Goal: Task Accomplishment & Management: Manage account settings

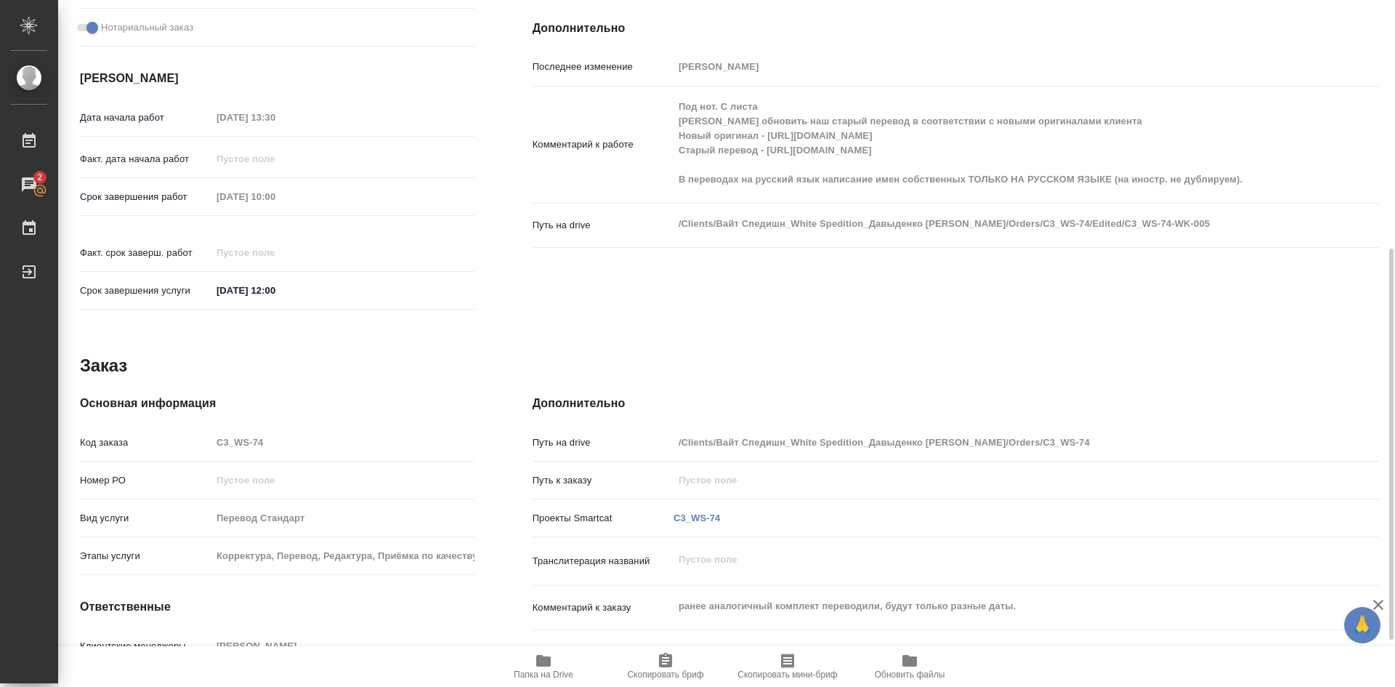
scroll to position [518, 0]
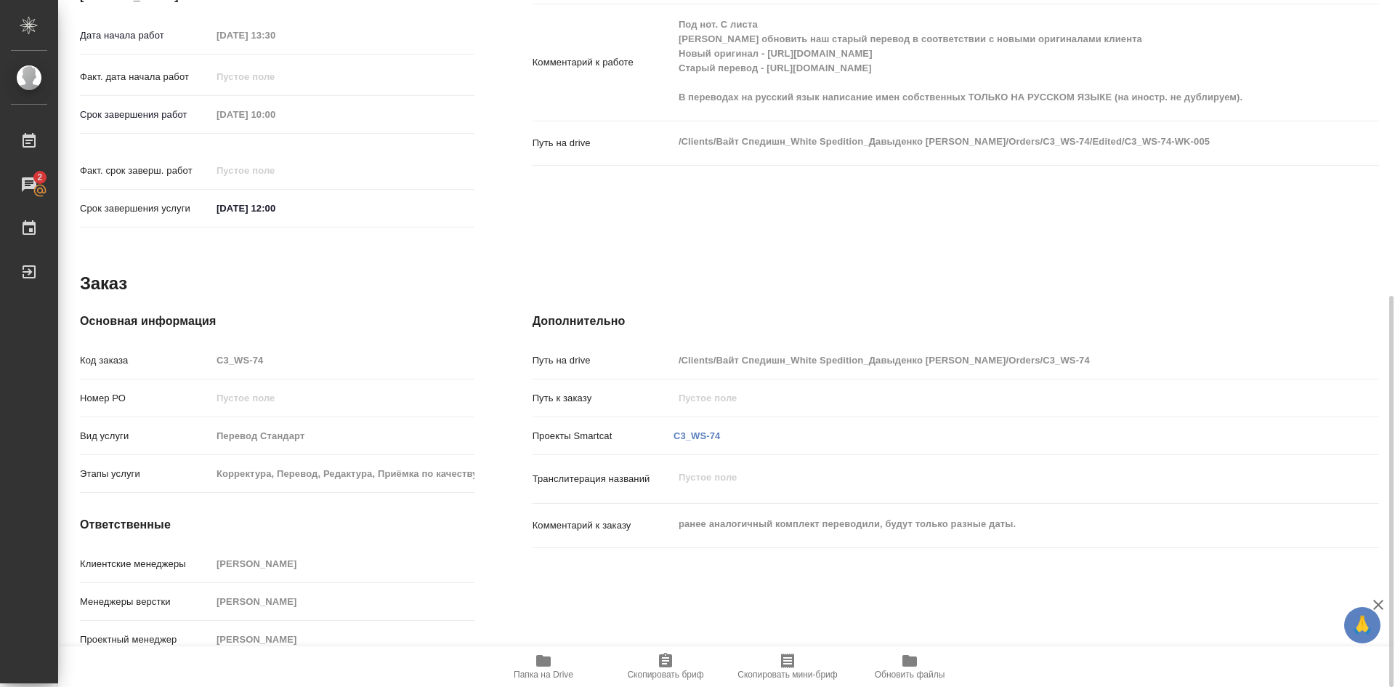
click at [544, 664] on icon "button" at bounding box center [543, 661] width 15 height 12
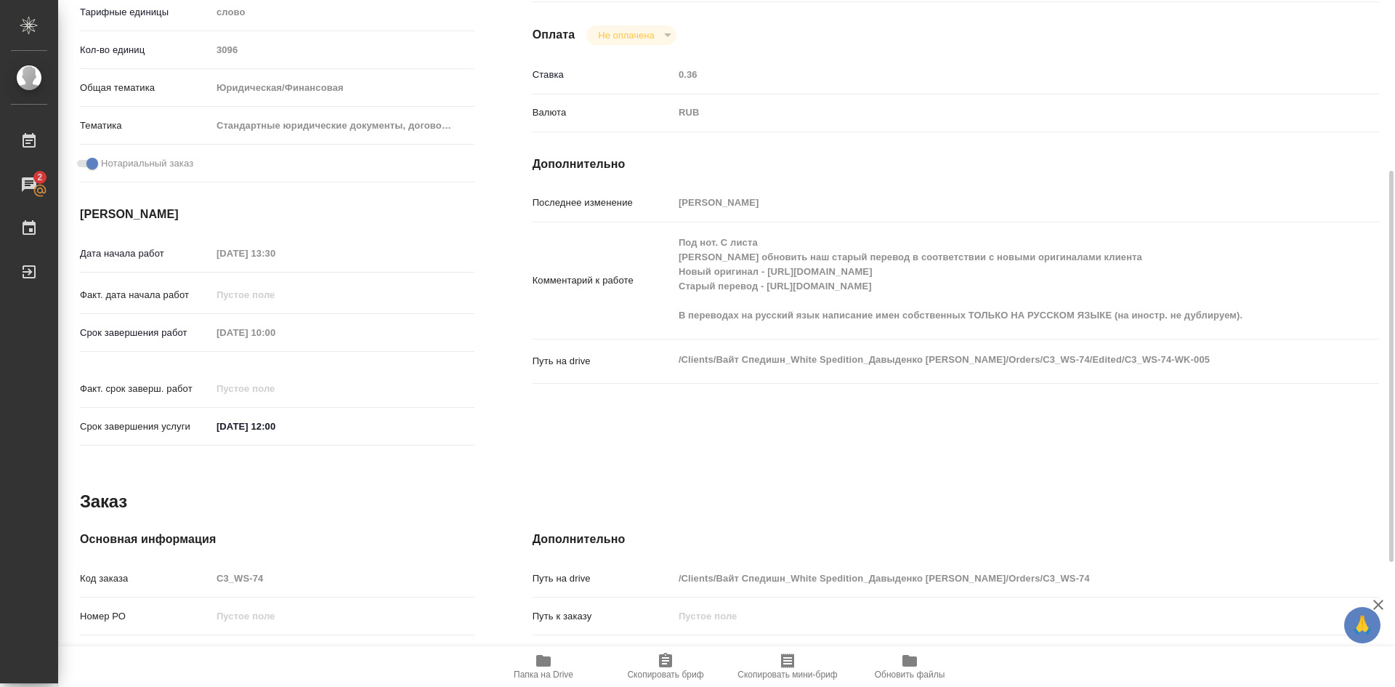
scroll to position [9, 0]
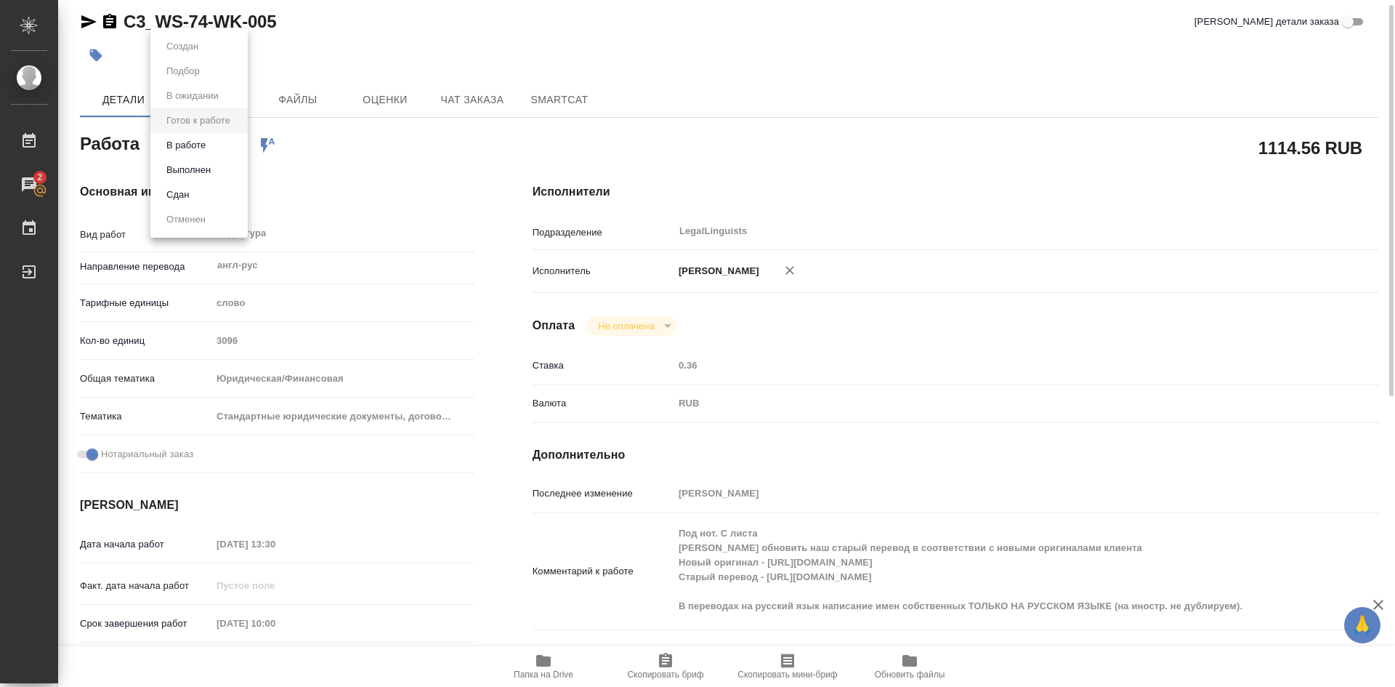
click at [238, 144] on body "🙏 .cls-1 fill:#fff; AWATERA Soldatenkova Tatyana Работы 2 Чаты График Выйти C3_…" at bounding box center [697, 343] width 1395 height 687
click at [189, 146] on button "В работе" at bounding box center [186, 145] width 48 height 16
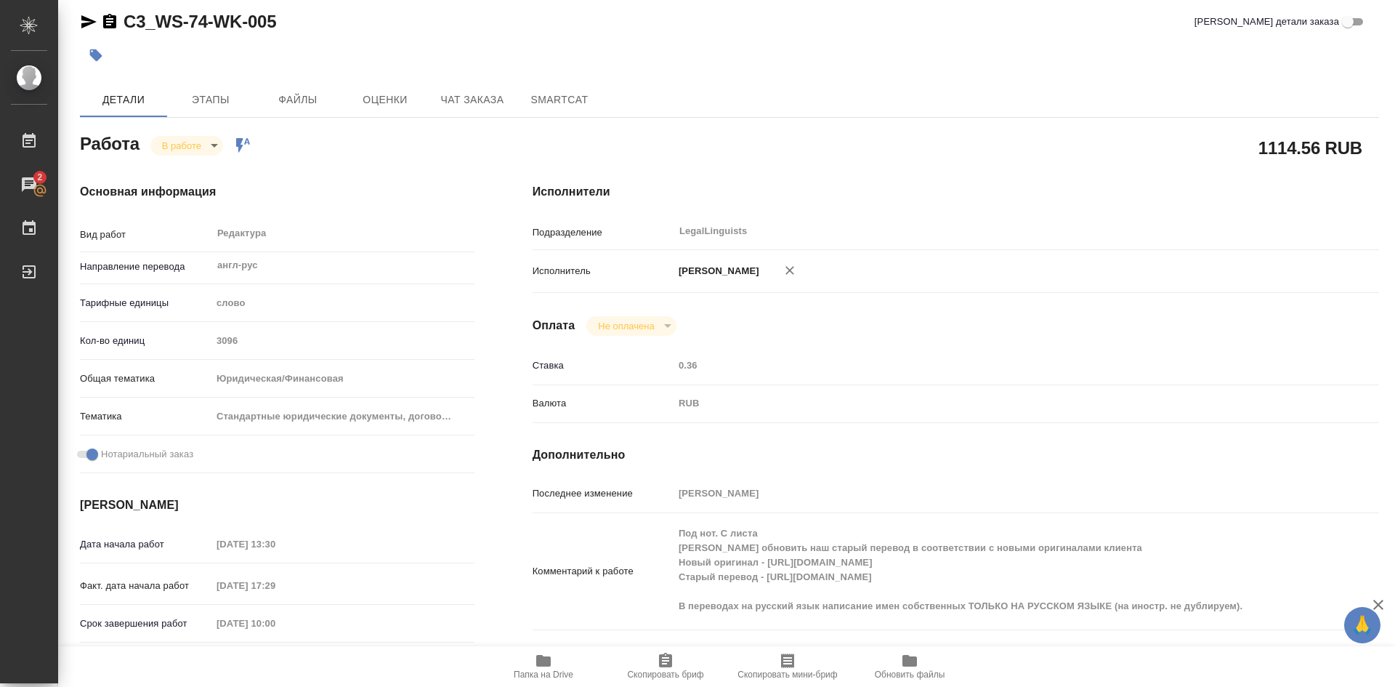
type textarea "x"
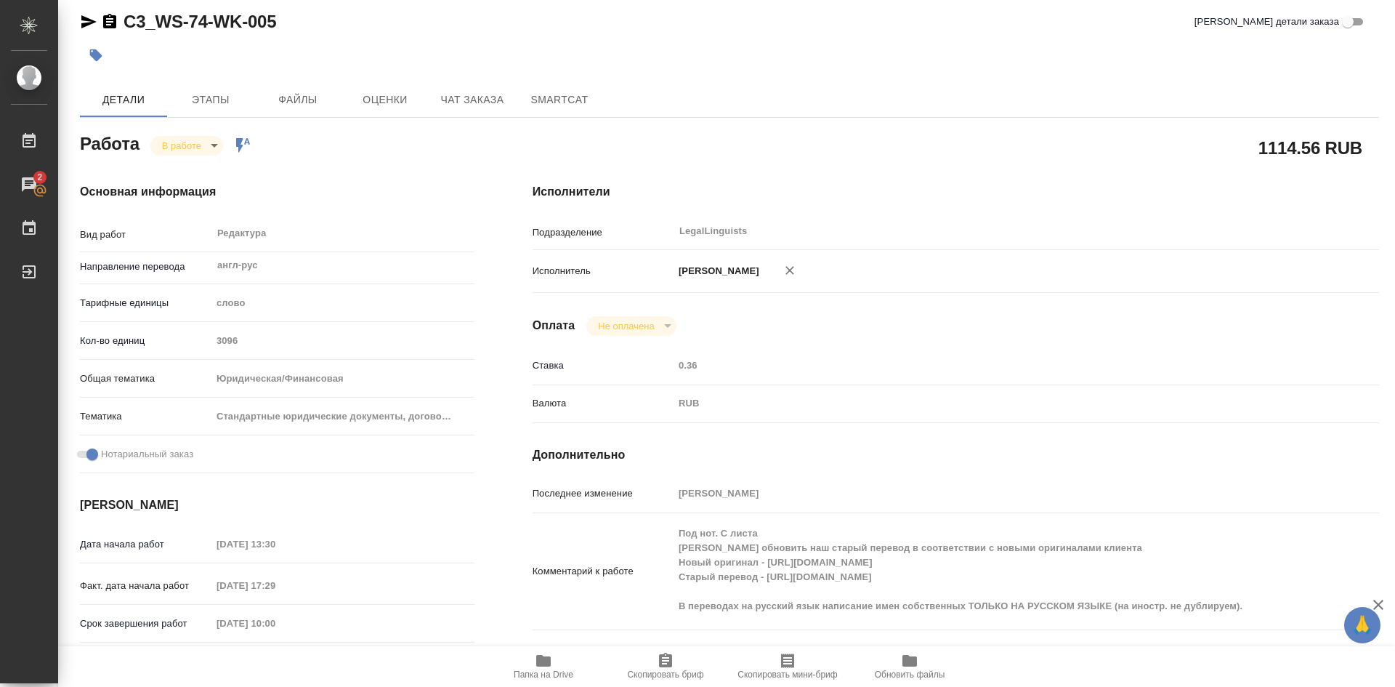
type textarea "x"
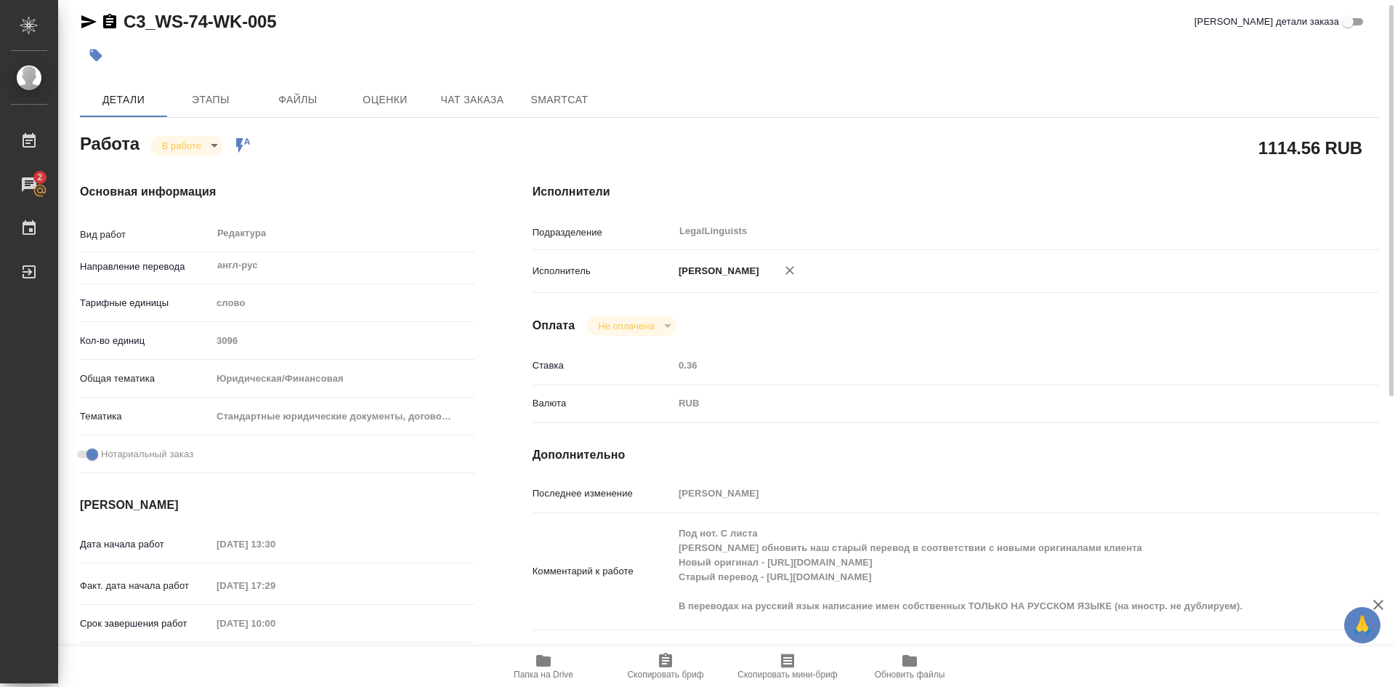
type textarea "x"
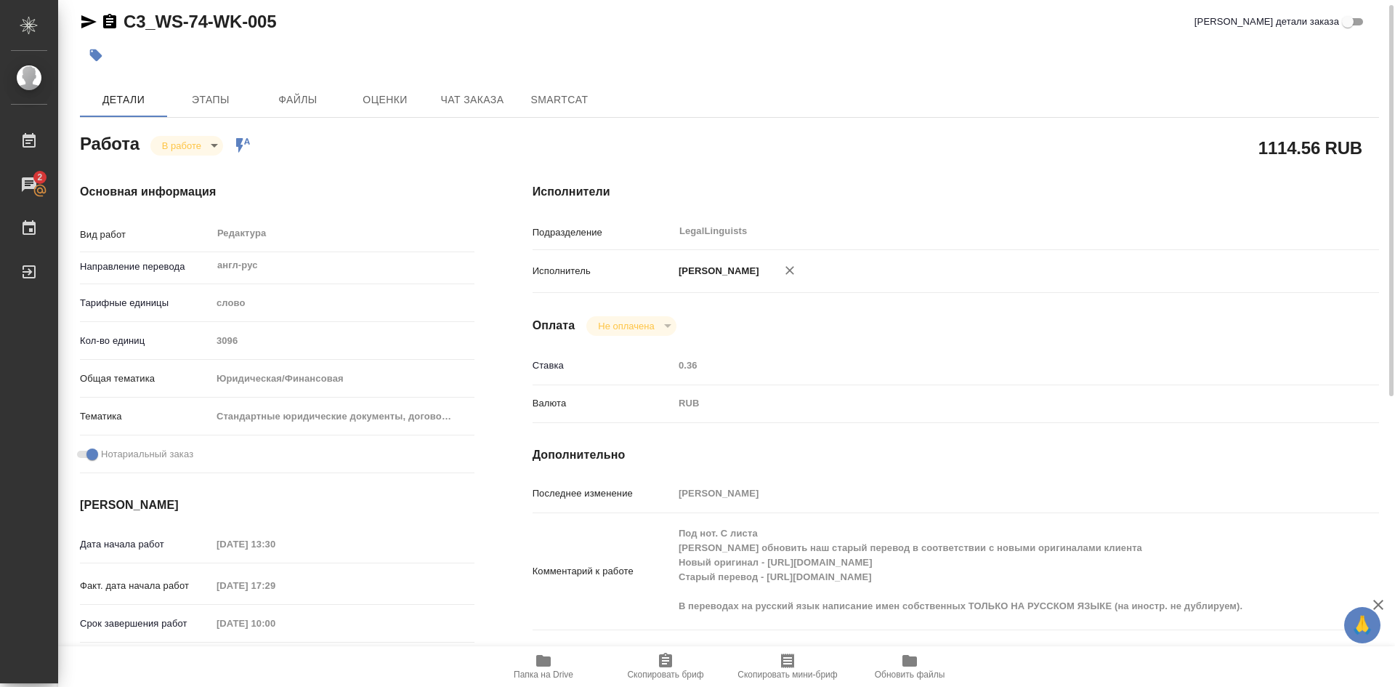
click at [215, 148] on body "🙏 .cls-1 fill:#fff; AWATERA Soldatenkova Tatyana Работы 2 Чаты График Выйти C3_…" at bounding box center [697, 343] width 1395 height 687
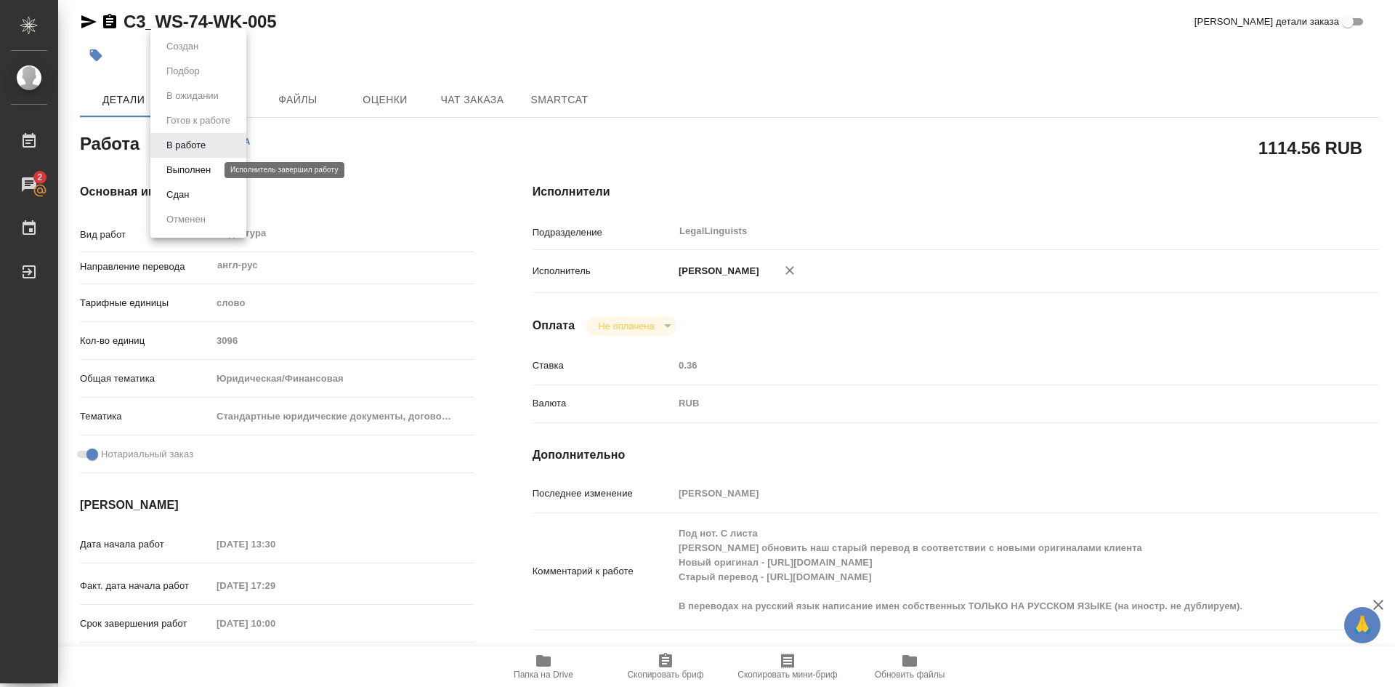
type textarea "x"
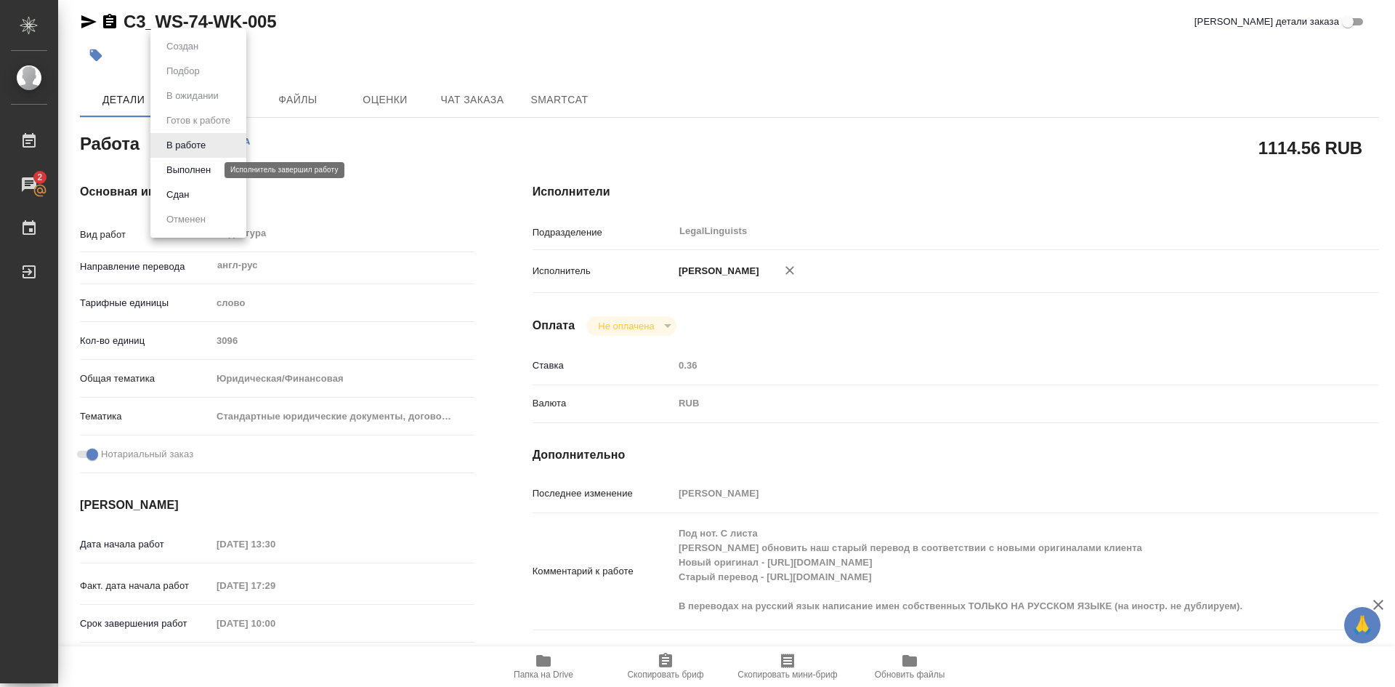
click at [192, 169] on button "Выполнен" at bounding box center [188, 170] width 53 height 16
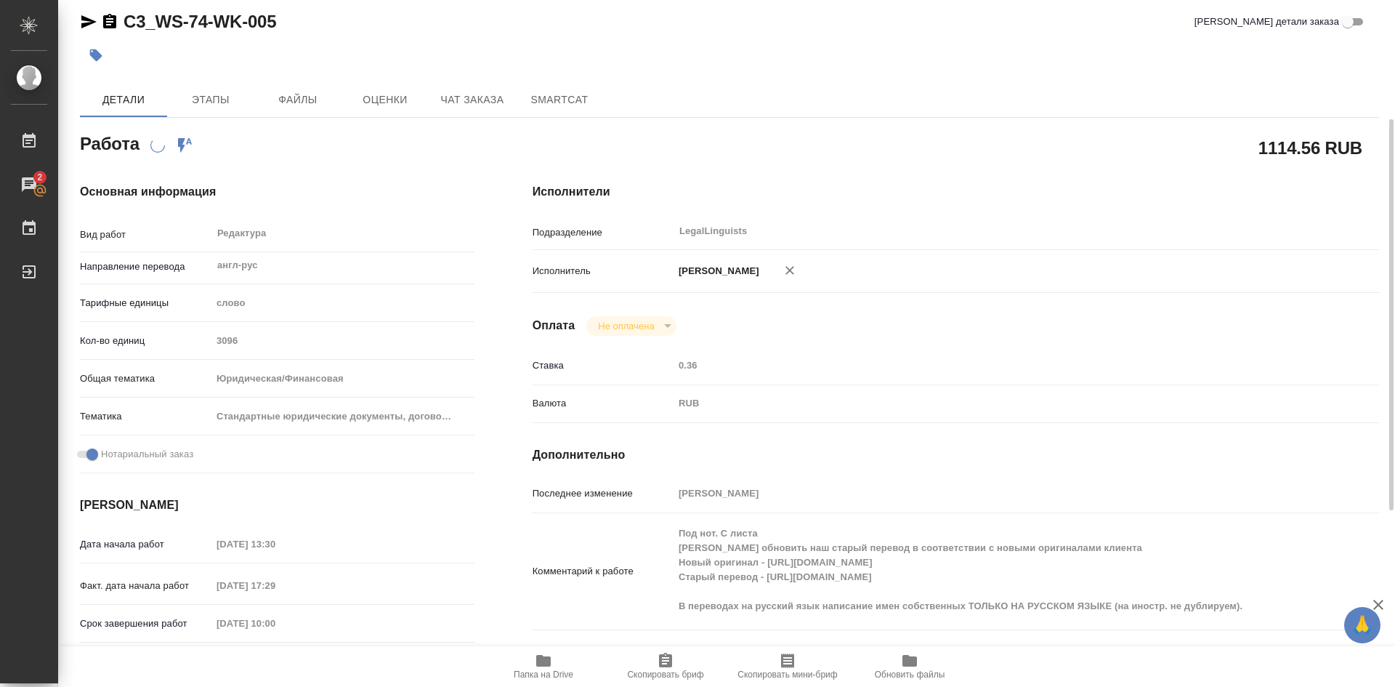
scroll to position [155, 0]
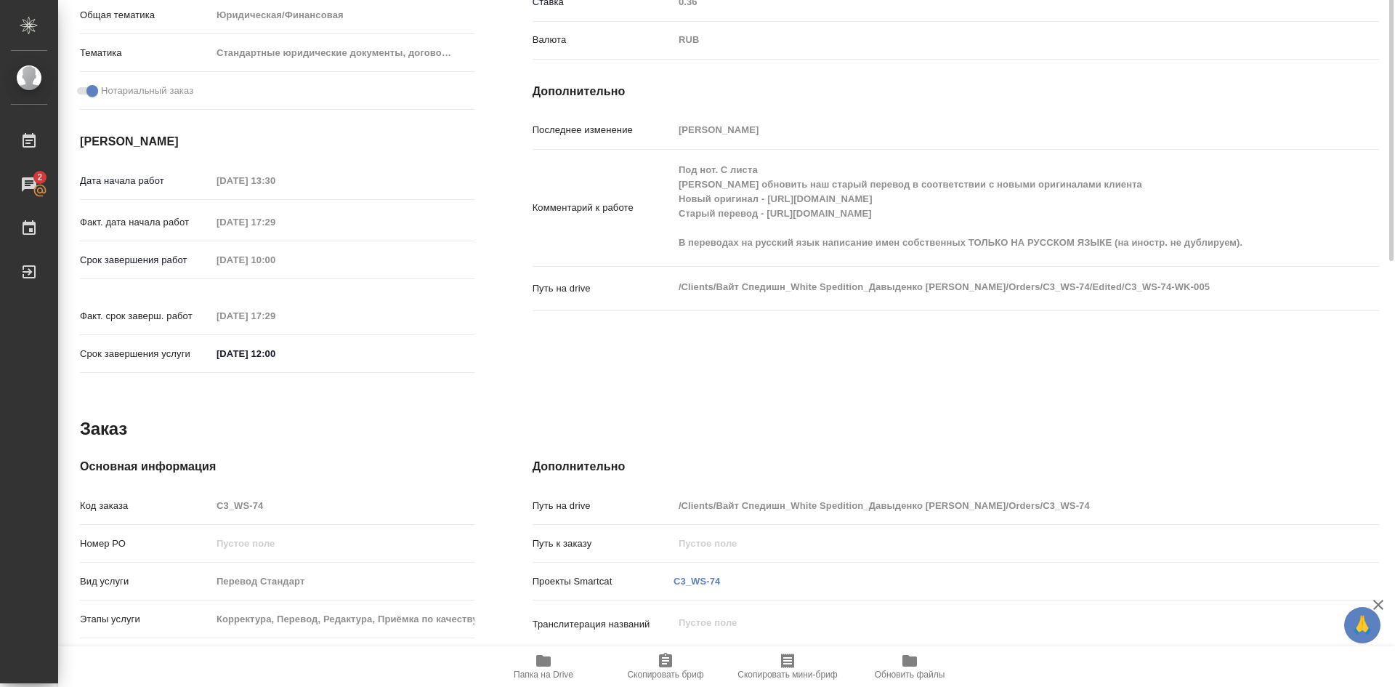
type textarea "x"
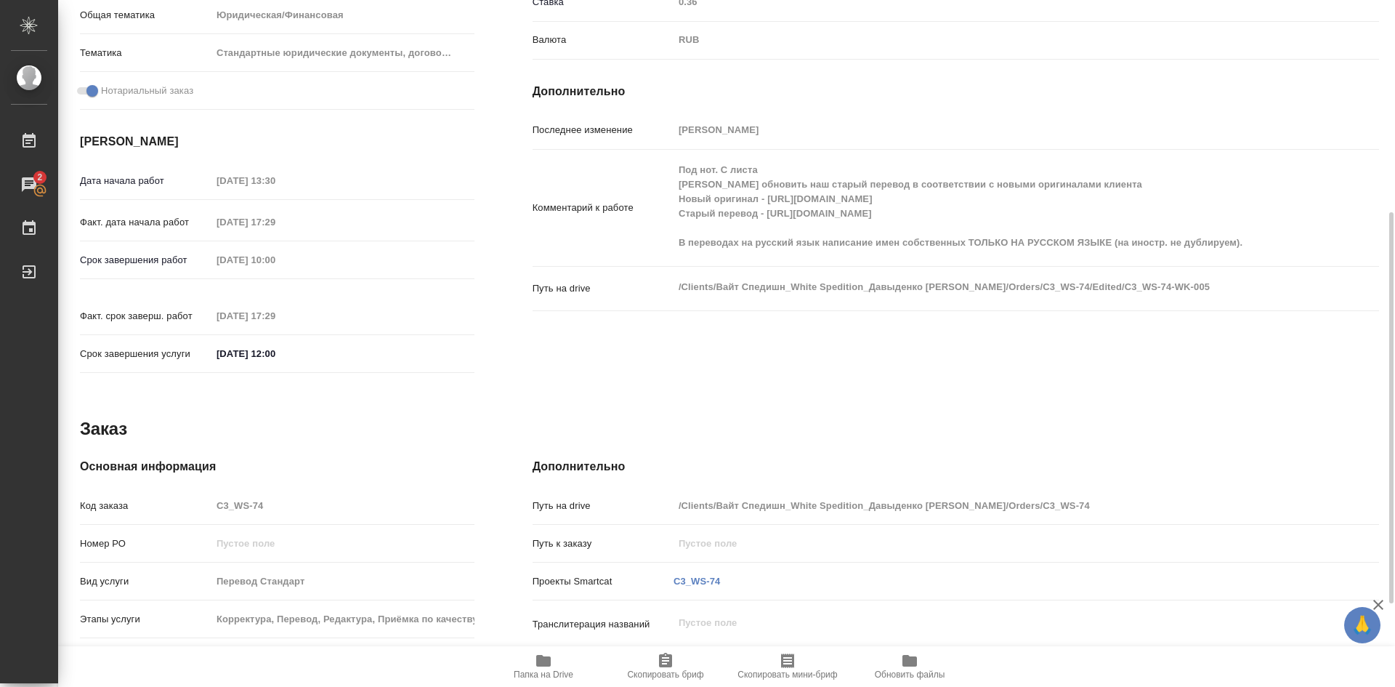
type textarea "x"
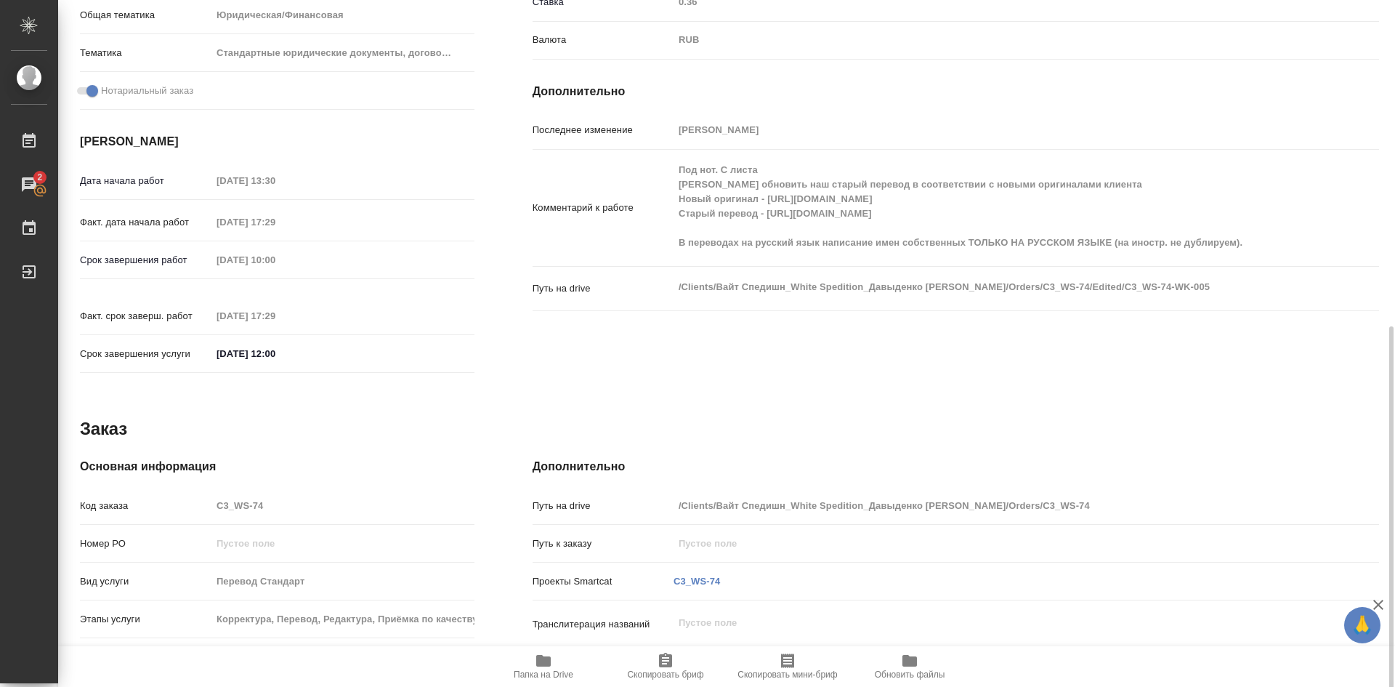
scroll to position [518, 0]
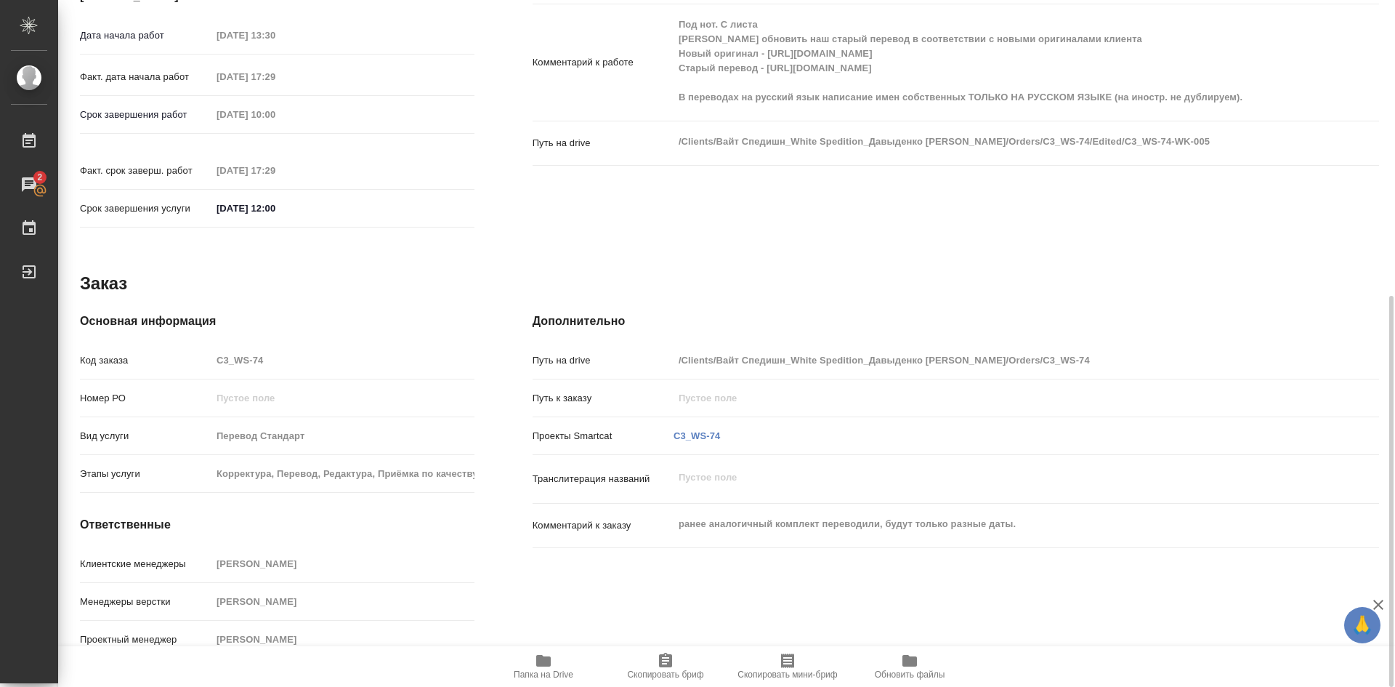
type textarea "x"
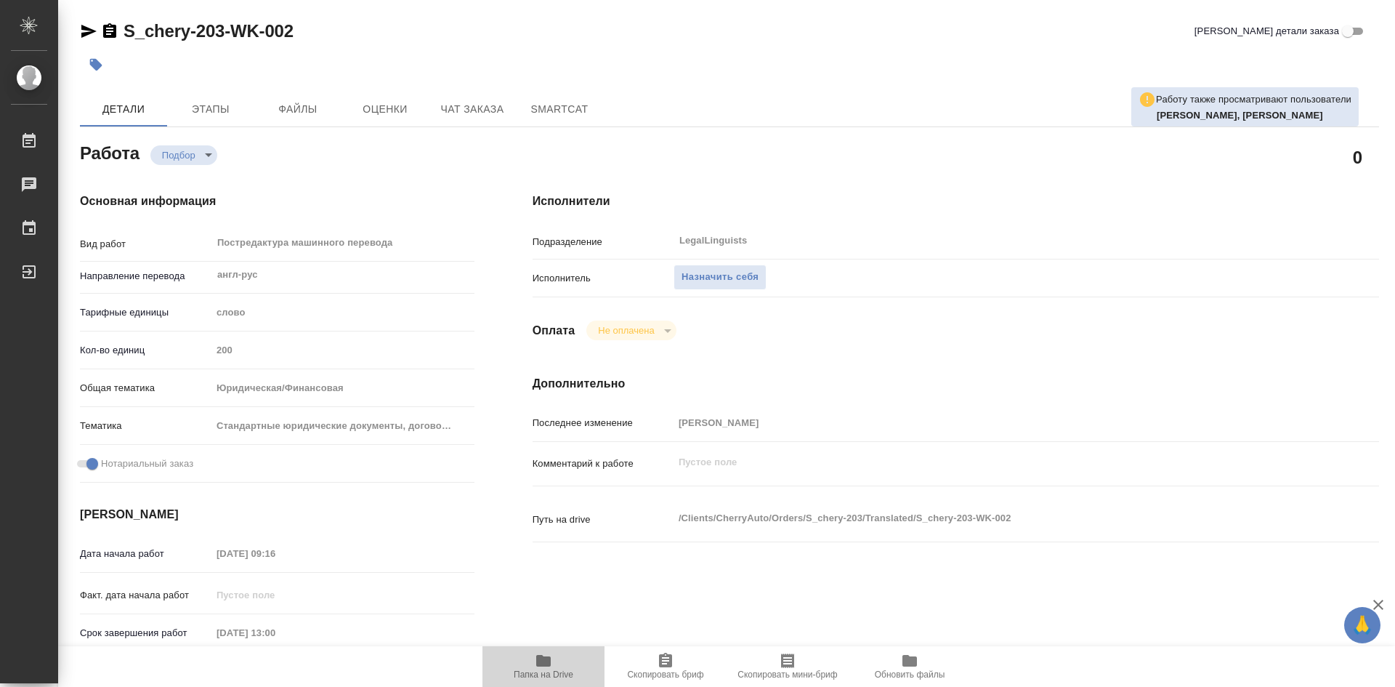
click at [547, 661] on icon "button" at bounding box center [543, 661] width 15 height 12
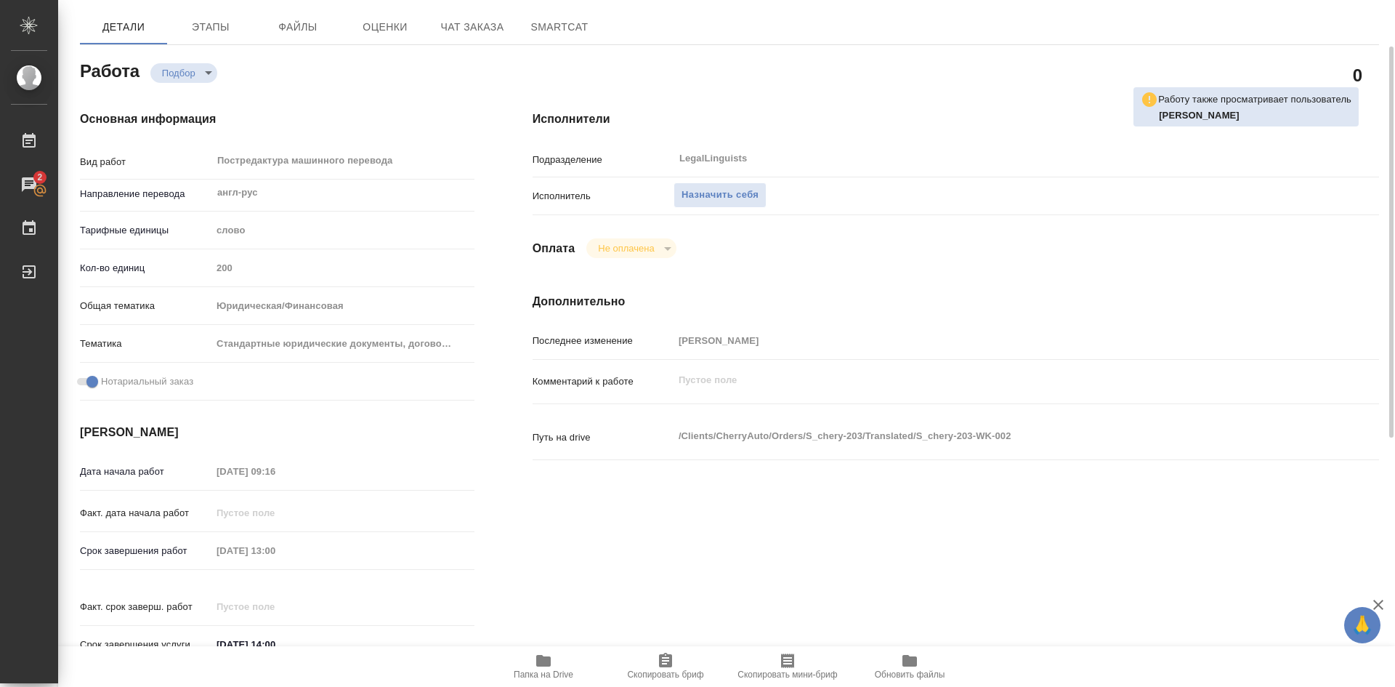
scroll to position [9, 0]
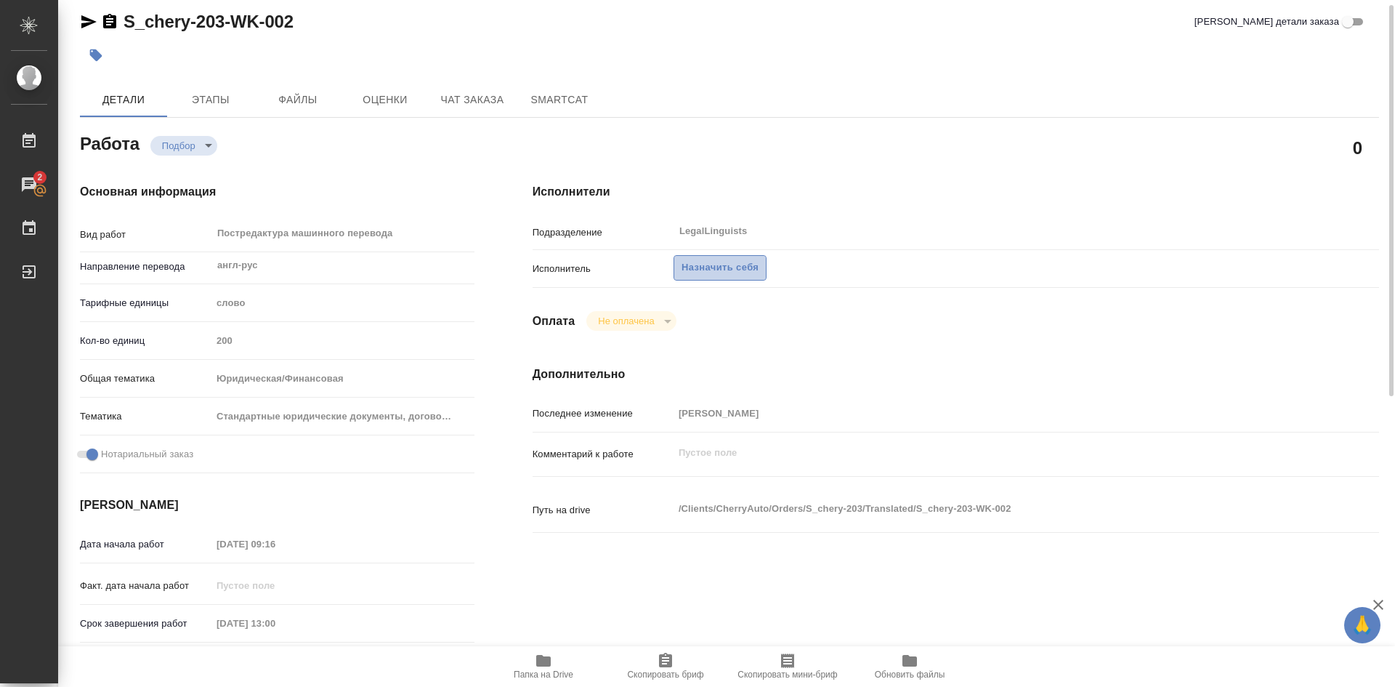
click at [701, 265] on span "Назначить себя" at bounding box center [720, 267] width 77 height 17
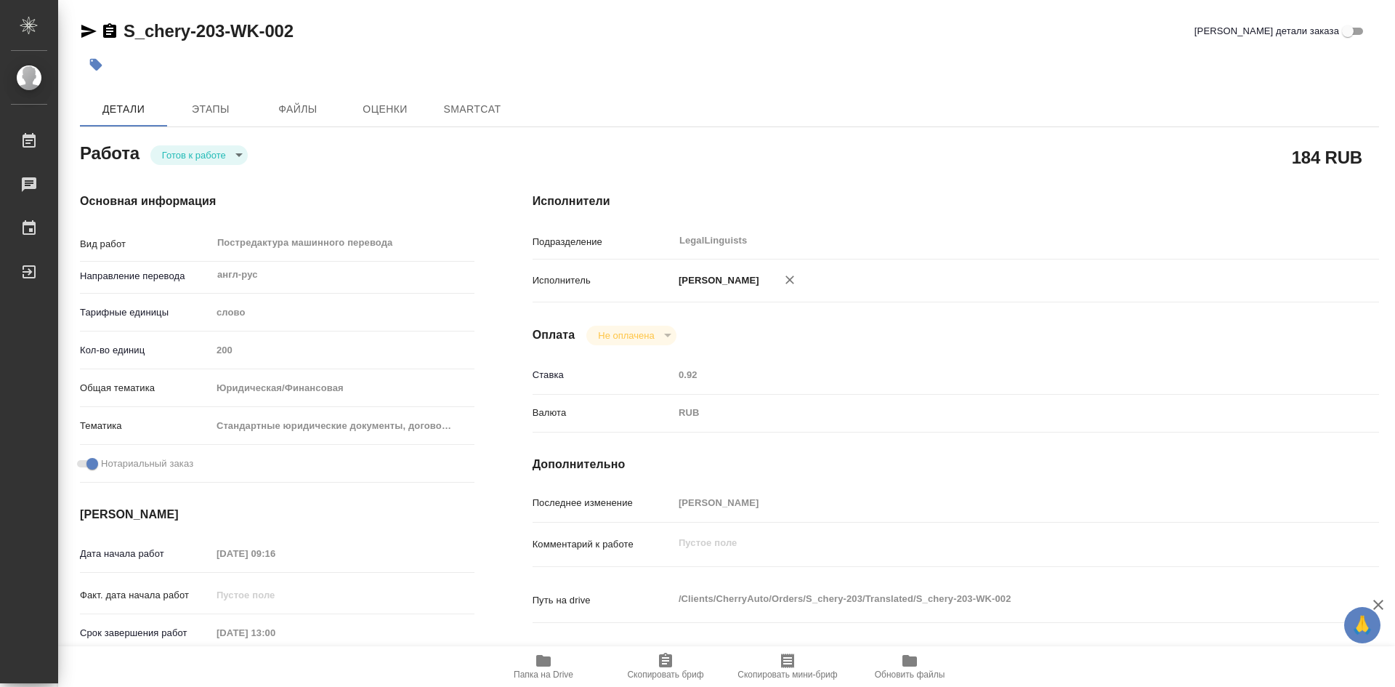
type textarea "x"
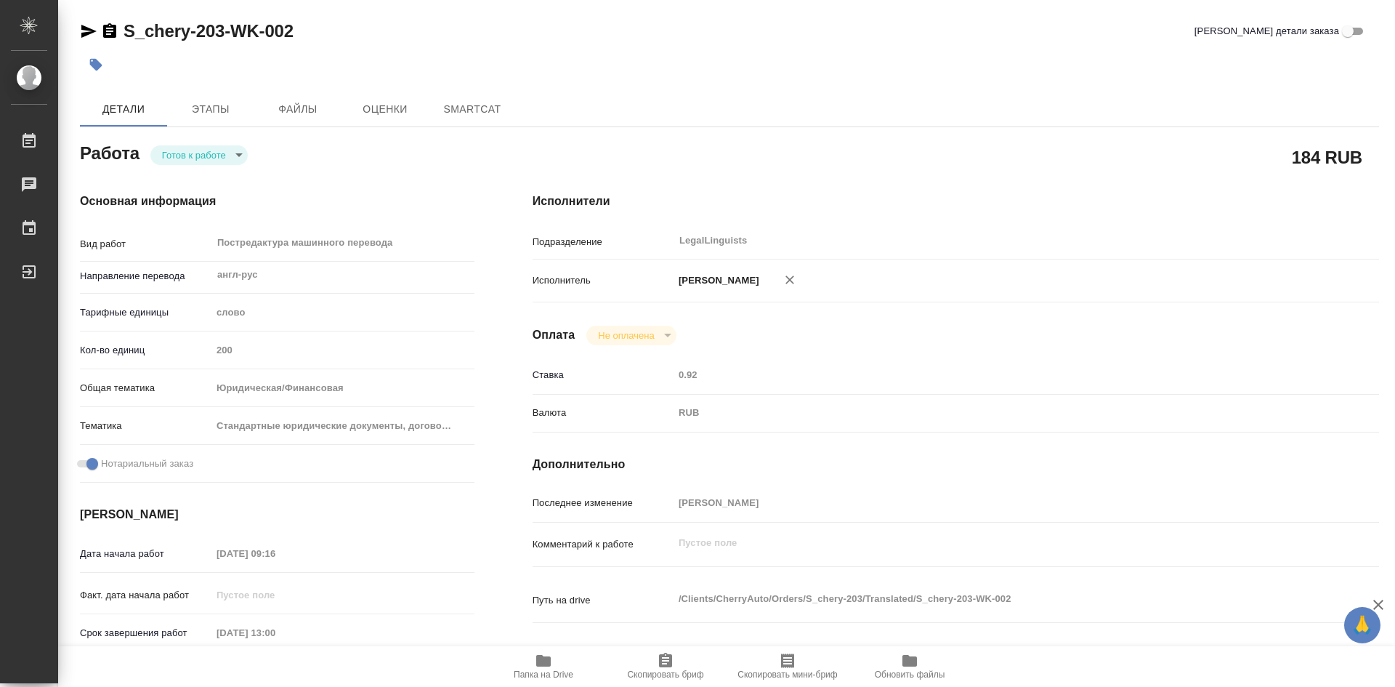
type textarea "x"
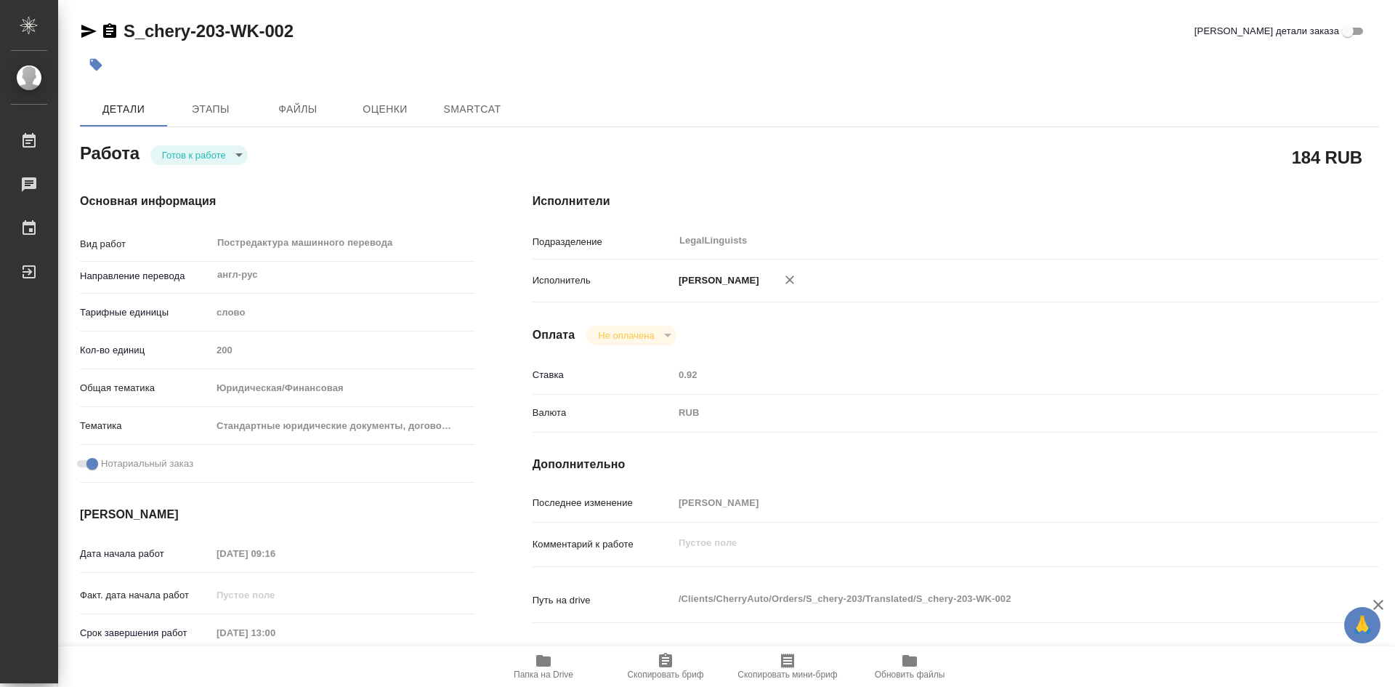
type textarea "x"
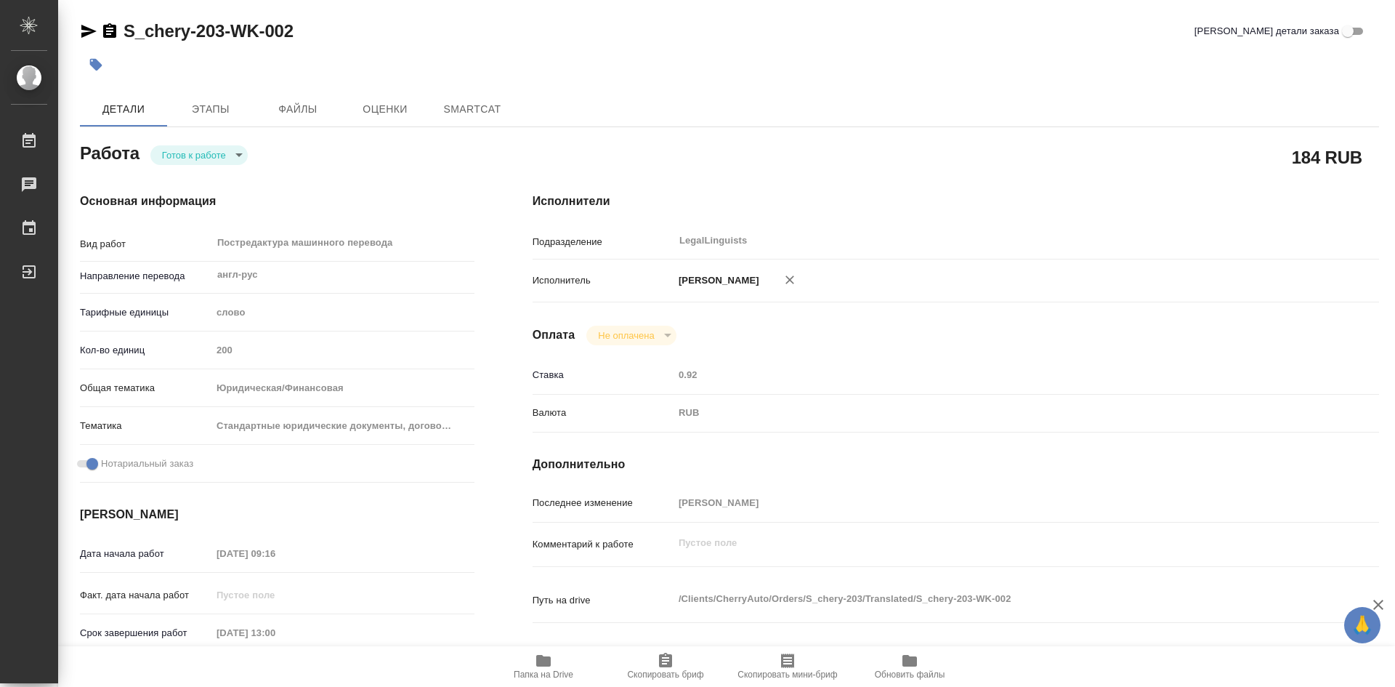
type textarea "x"
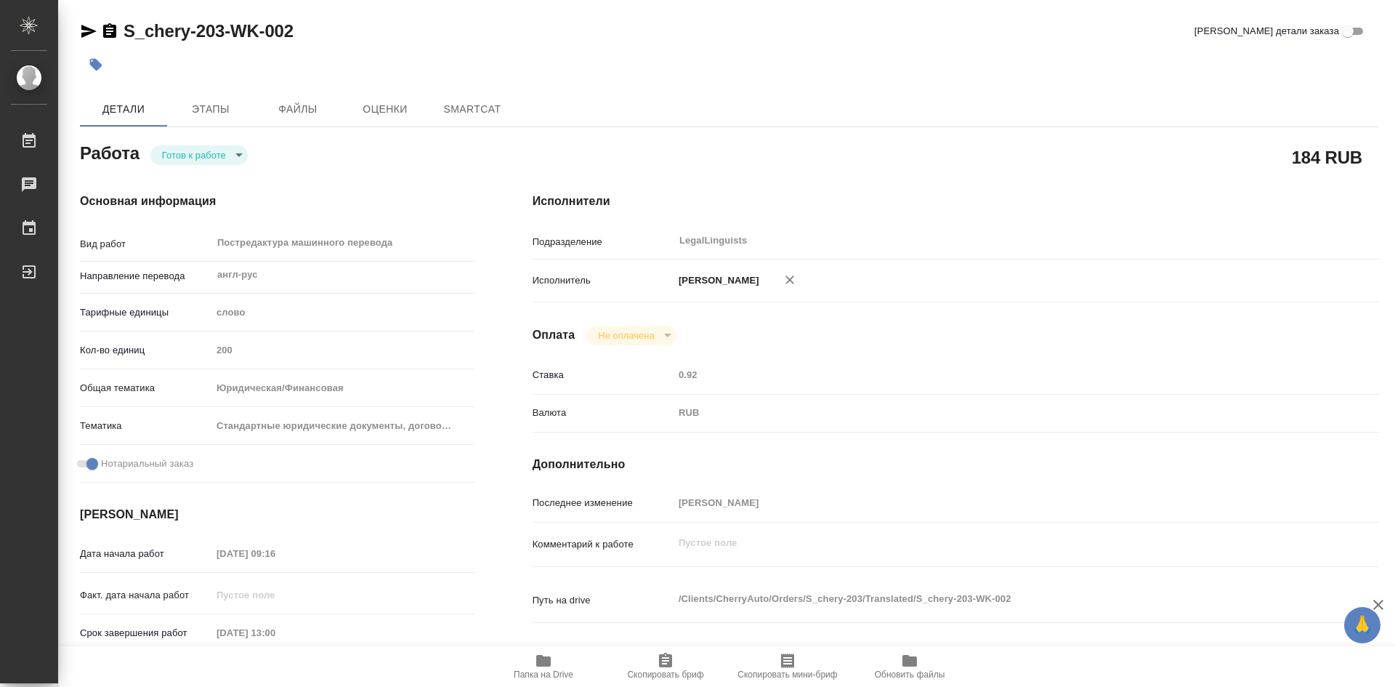
type textarea "x"
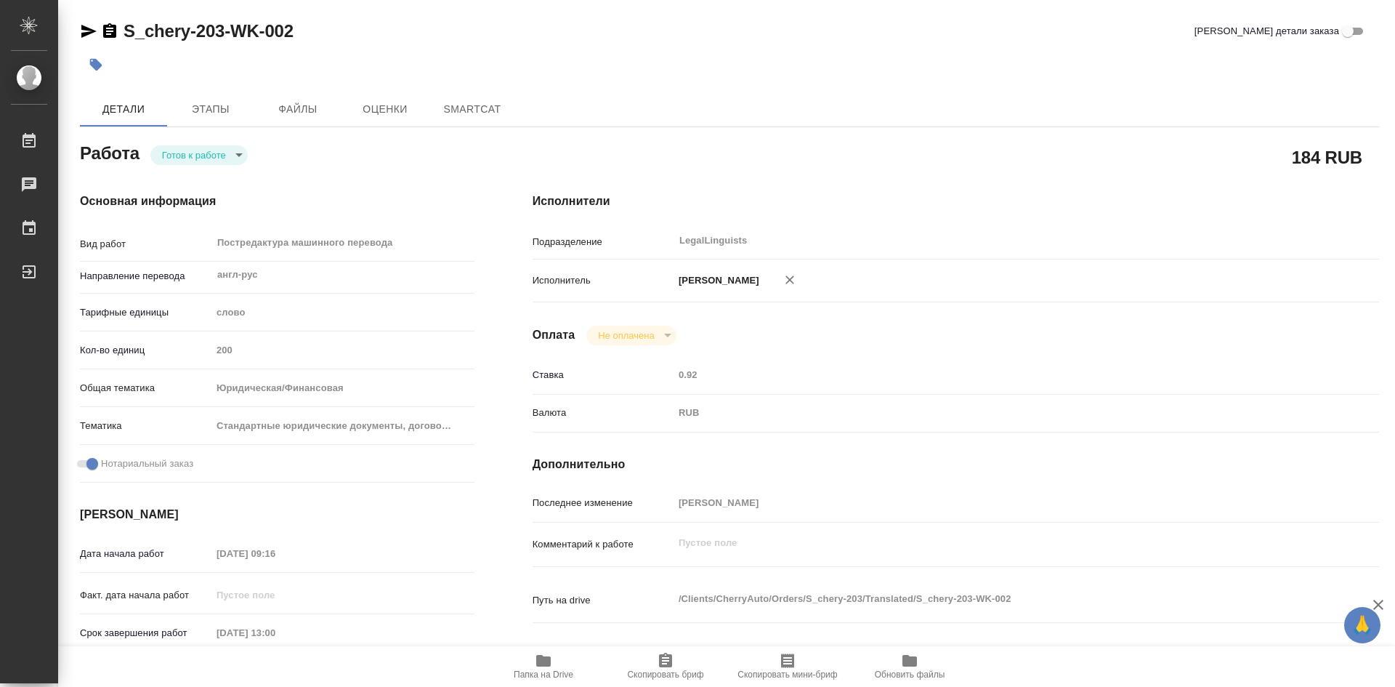
type textarea "x"
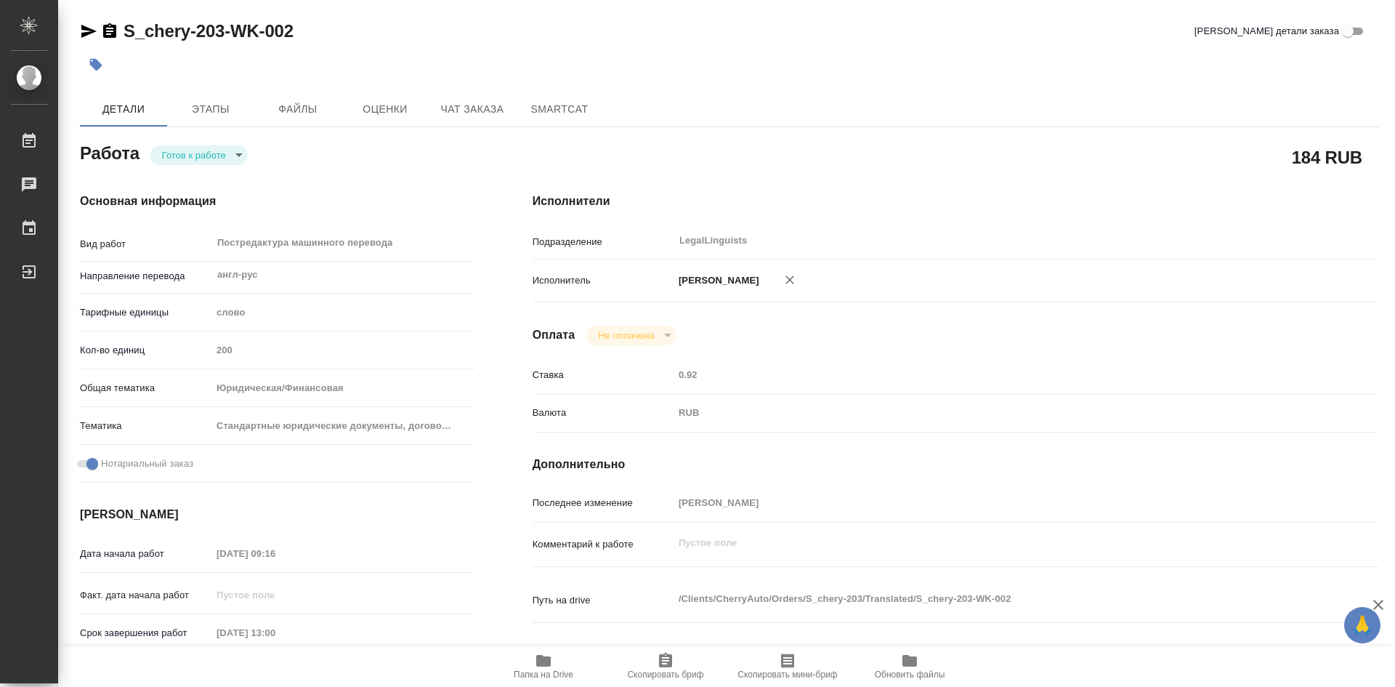
type textarea "x"
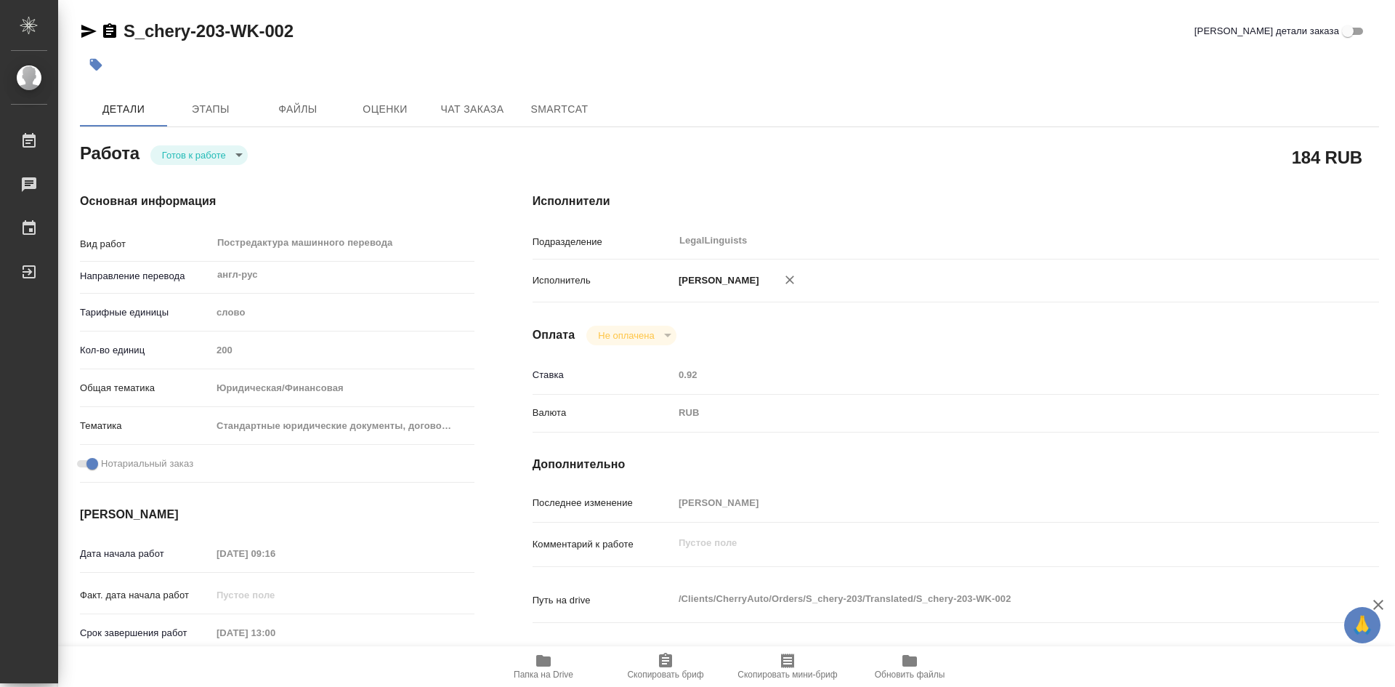
scroll to position [218, 0]
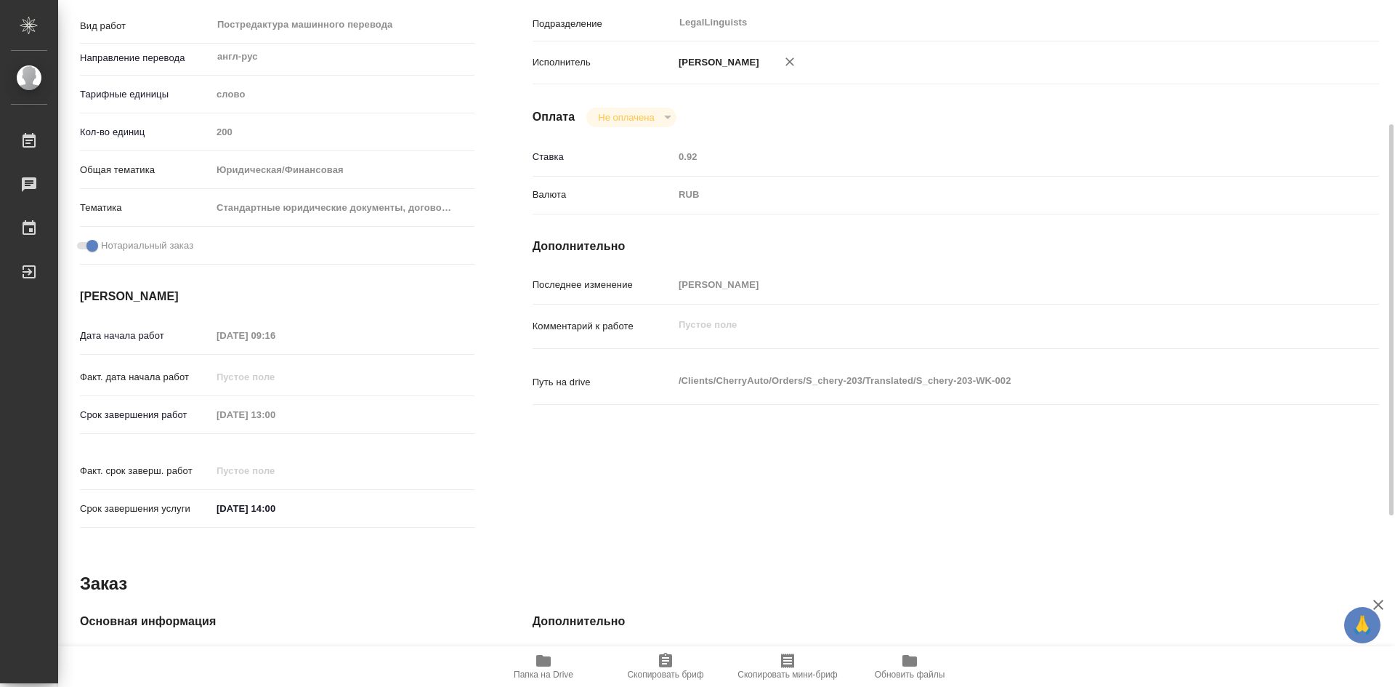
type textarea "x"
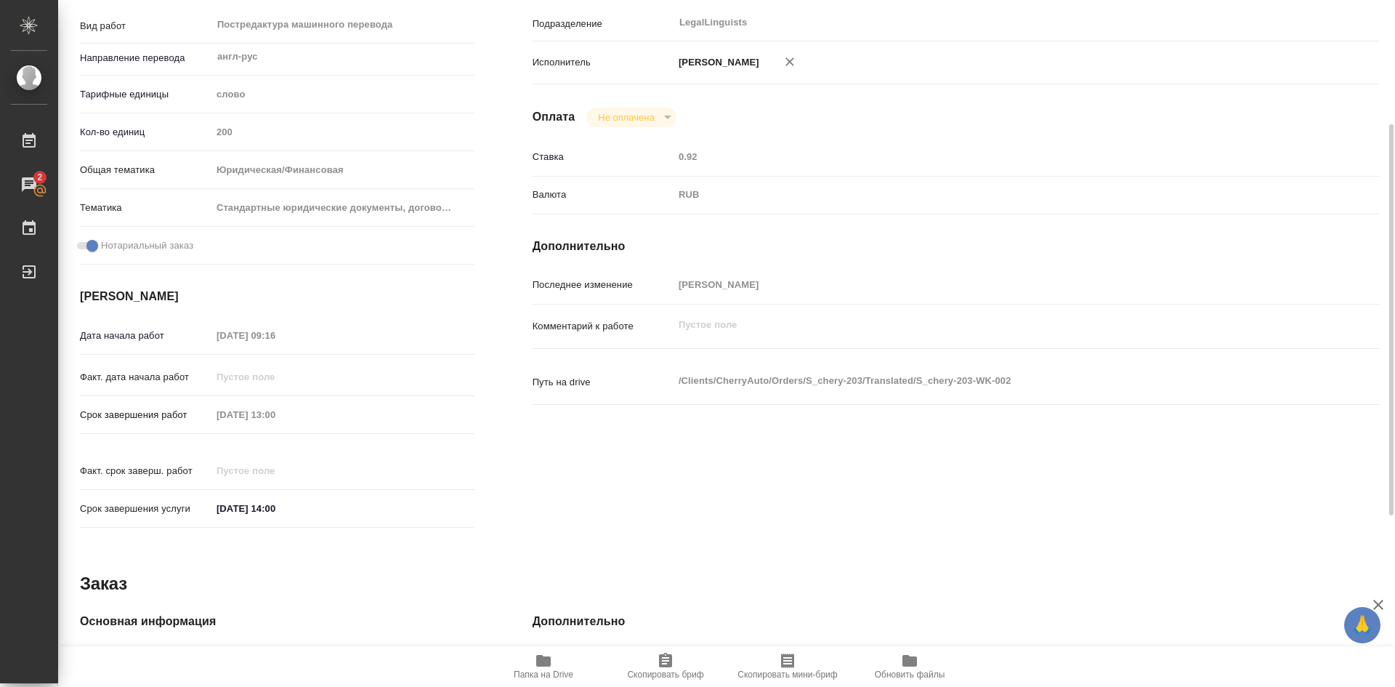
click at [546, 663] on icon "button" at bounding box center [543, 661] width 15 height 12
drag, startPoint x: 666, startPoint y: 663, endPoint x: 671, endPoint y: 634, distance: 29.5
click at [666, 662] on icon "button" at bounding box center [665, 660] width 13 height 15
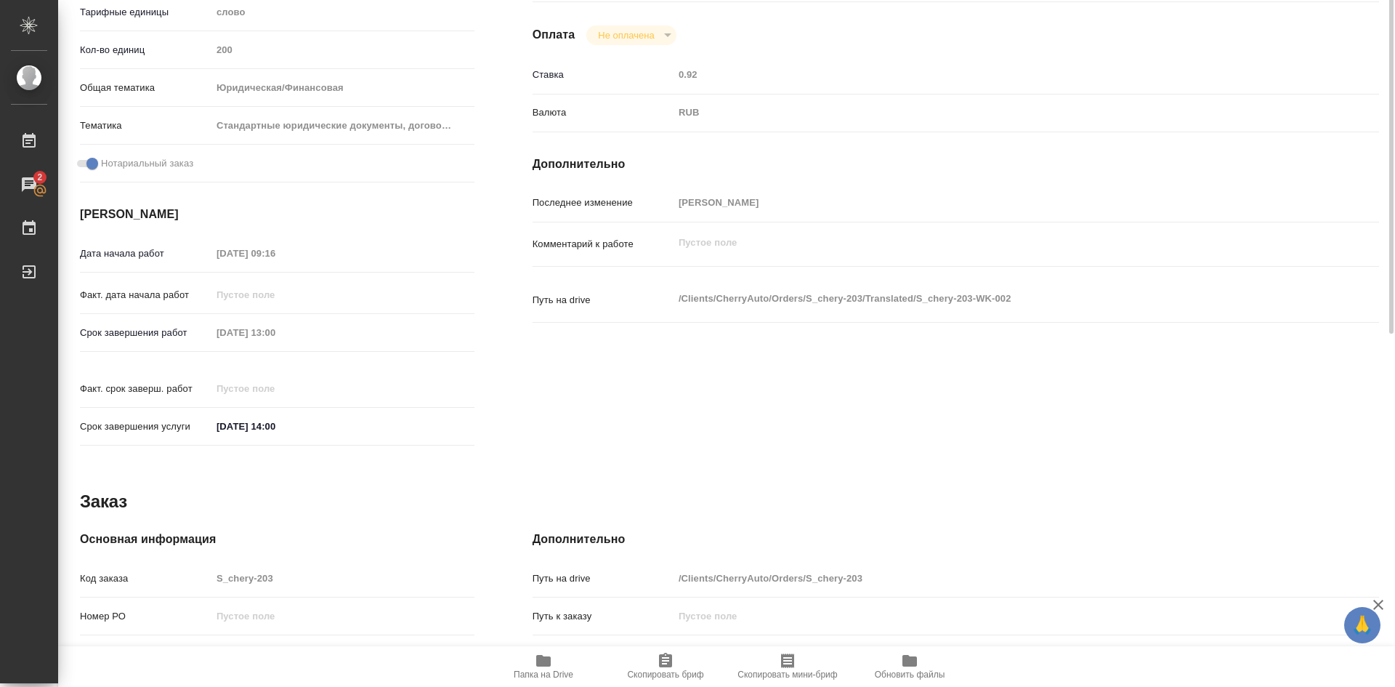
scroll to position [82, 0]
